Goal: Browse casually

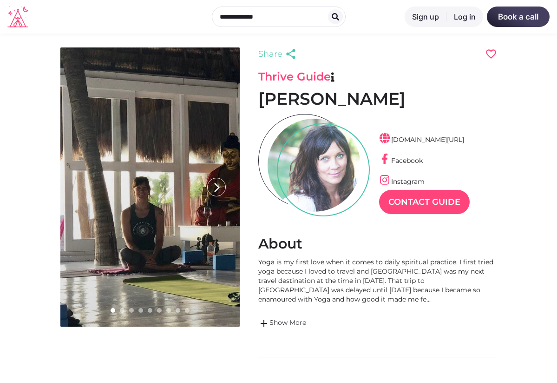
scroll to position [22, 40]
click at [205, 189] on link at bounding box center [149, 186] width 179 height 279
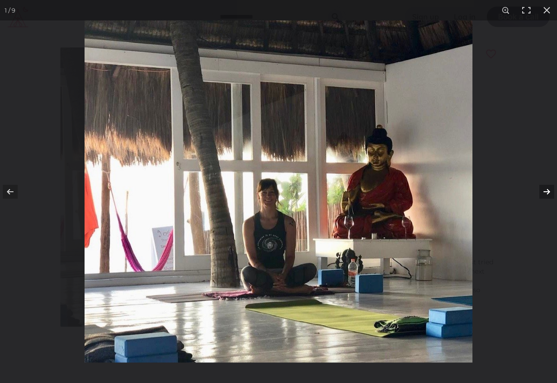
click at [544, 187] on button at bounding box center [541, 191] width 33 height 46
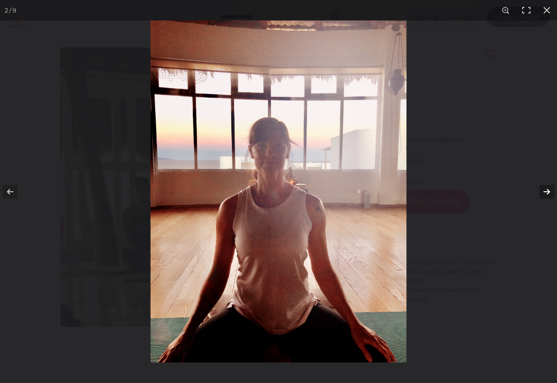
click at [544, 187] on button at bounding box center [541, 191] width 33 height 46
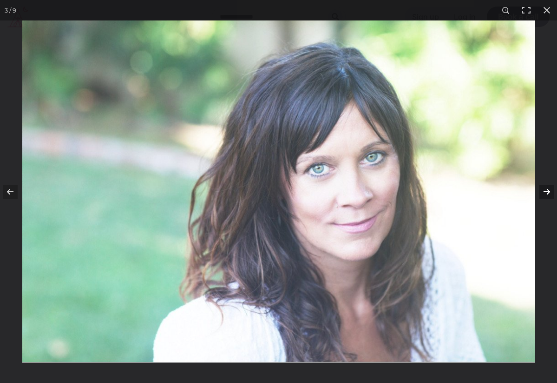
click at [544, 187] on button at bounding box center [541, 191] width 33 height 46
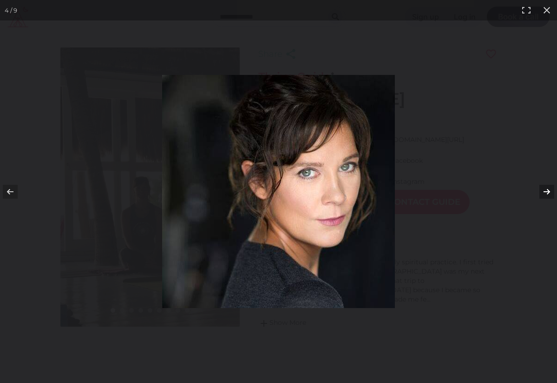
click at [544, 187] on button at bounding box center [541, 191] width 33 height 46
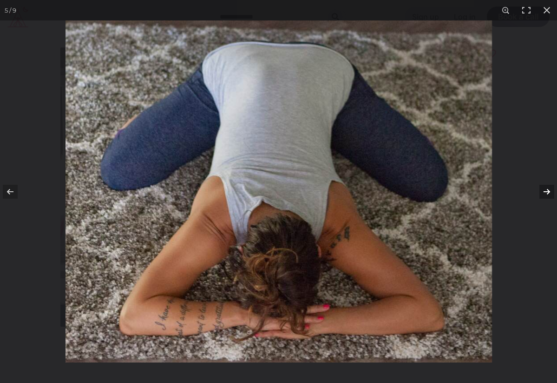
click at [544, 187] on button at bounding box center [541, 191] width 33 height 46
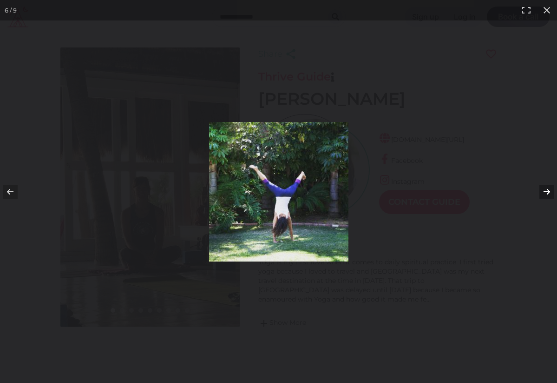
click at [544, 187] on button at bounding box center [541, 191] width 33 height 46
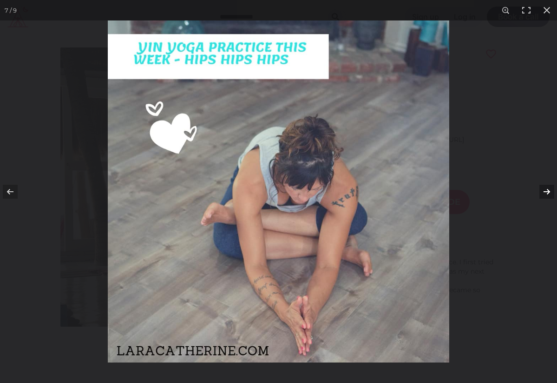
click at [544, 187] on button at bounding box center [541, 191] width 33 height 46
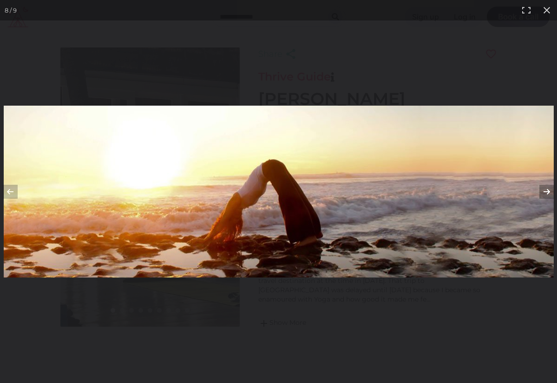
click at [544, 187] on button at bounding box center [541, 191] width 33 height 46
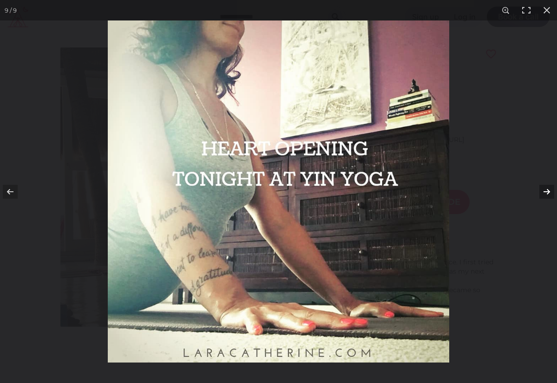
click at [544, 187] on button at bounding box center [541, 191] width 33 height 46
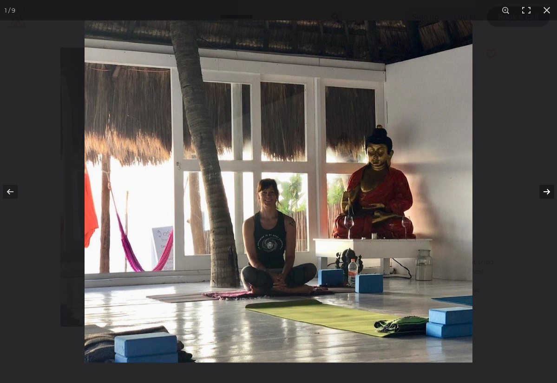
click at [544, 187] on button at bounding box center [541, 191] width 33 height 46
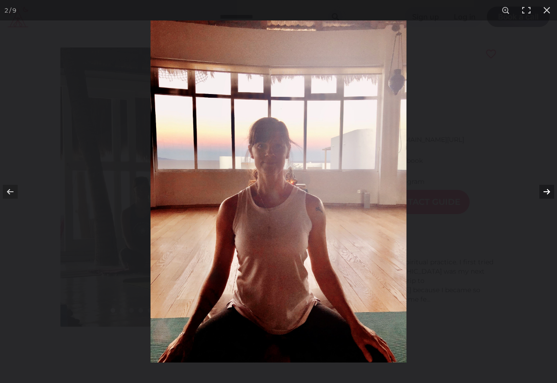
click at [544, 187] on button at bounding box center [541, 191] width 33 height 46
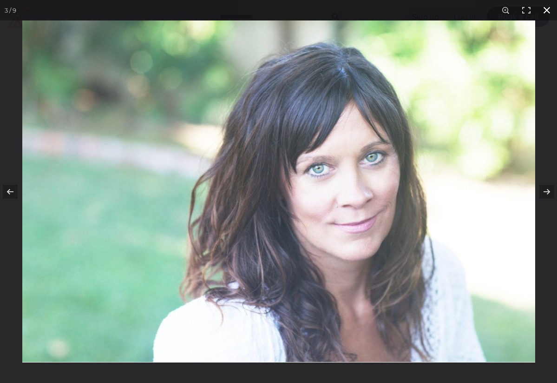
click at [544, 15] on button at bounding box center [547, 10] width 20 height 20
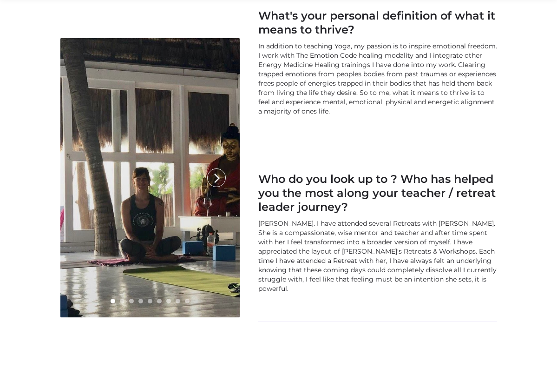
scroll to position [1527, 0]
